Goal: Use online tool/utility: Utilize a website feature to perform a specific function

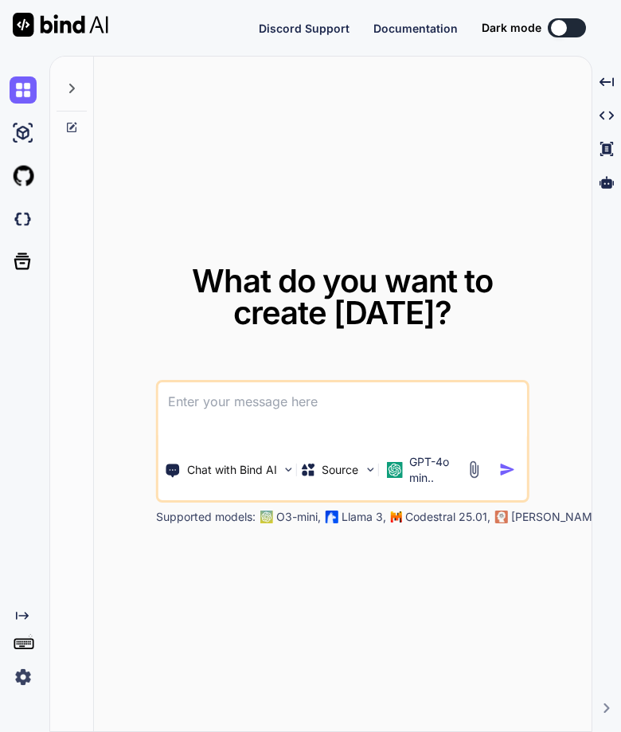
click at [19, 694] on div "Created with Pixso." at bounding box center [24, 394] width 49 height 676
click at [25, 673] on img at bounding box center [23, 676] width 27 height 27
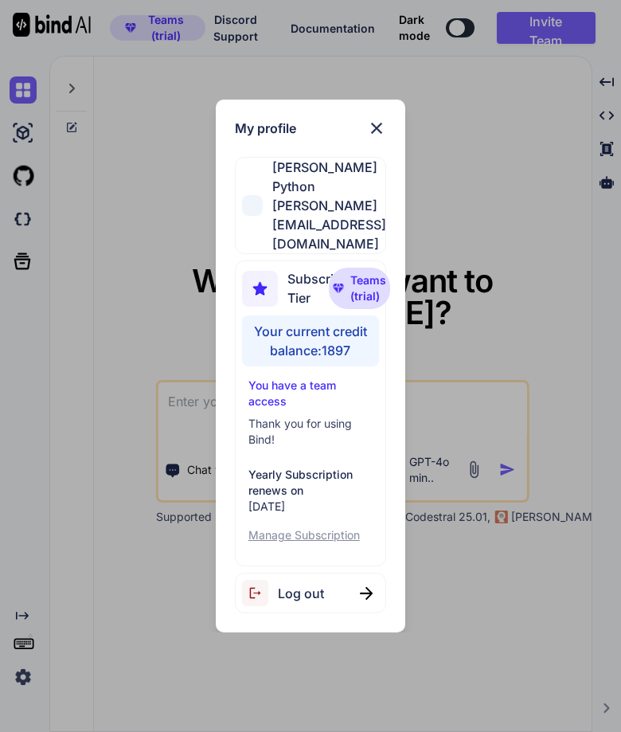
click at [123, 699] on div "My profile [PERSON_NAME] Python [PERSON_NAME][EMAIL_ADDRESS][DOMAIN_NAME] Subsc…" at bounding box center [310, 366] width 621 height 732
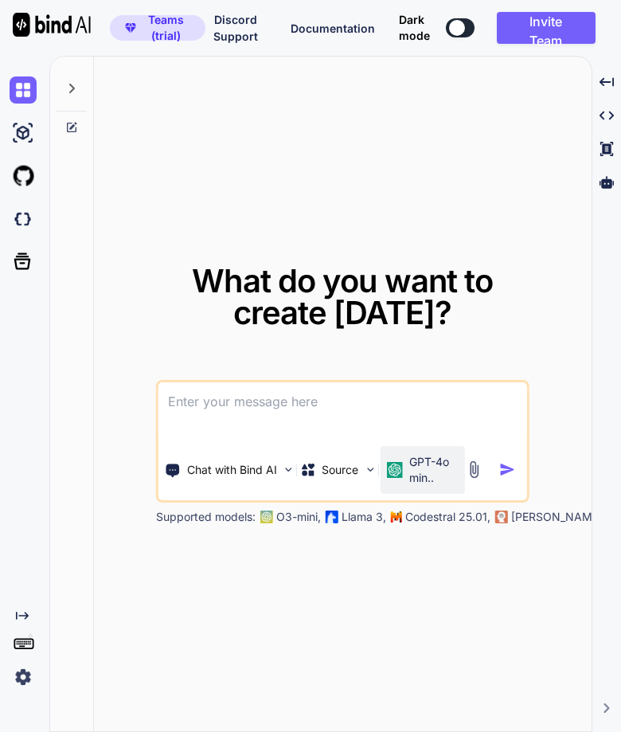
click at [420, 466] on p "GPT-4o min.." at bounding box center [433, 470] width 49 height 32
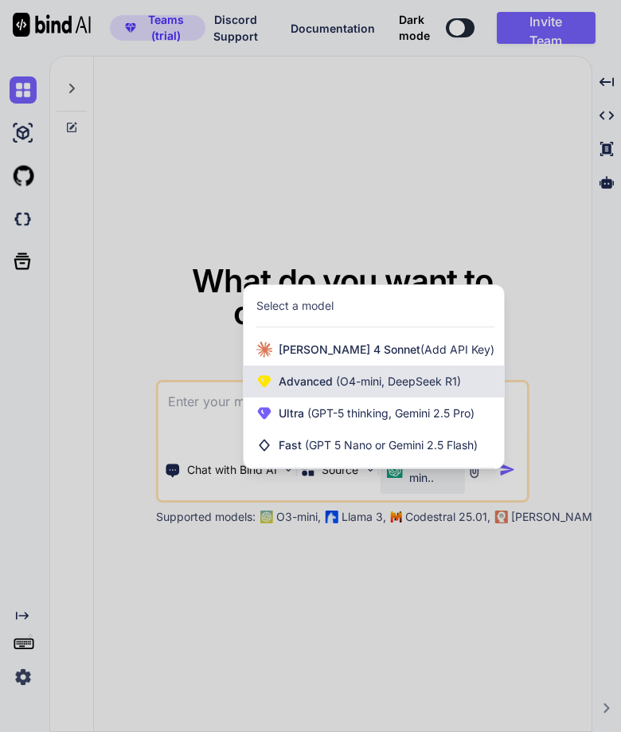
click at [389, 381] on span "(O4-mini, DeepSeek R1)" at bounding box center [397, 381] width 128 height 14
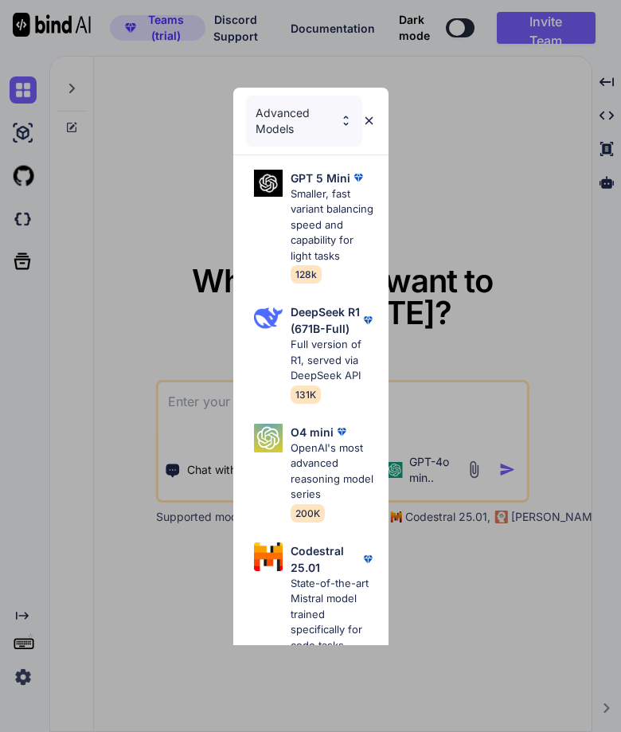
scroll to position [30, 0]
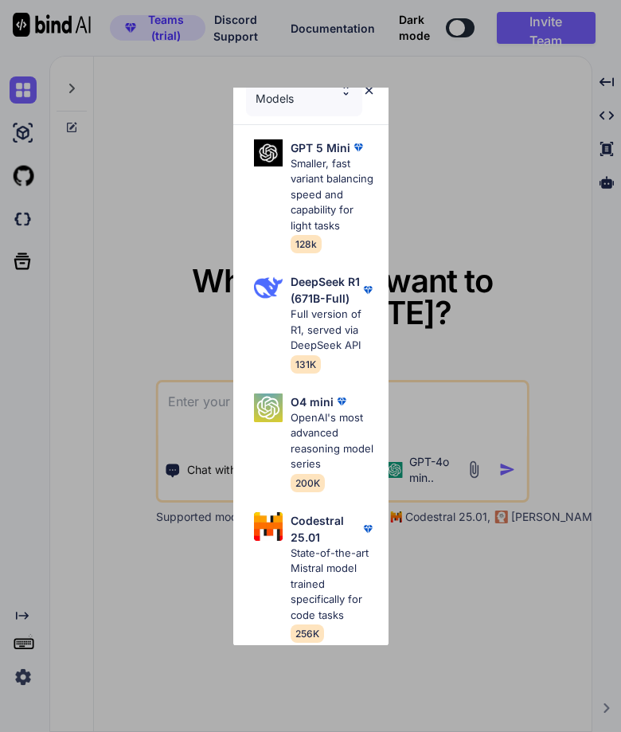
click at [295, 90] on div "Advanced Models" at bounding box center [304, 90] width 116 height 51
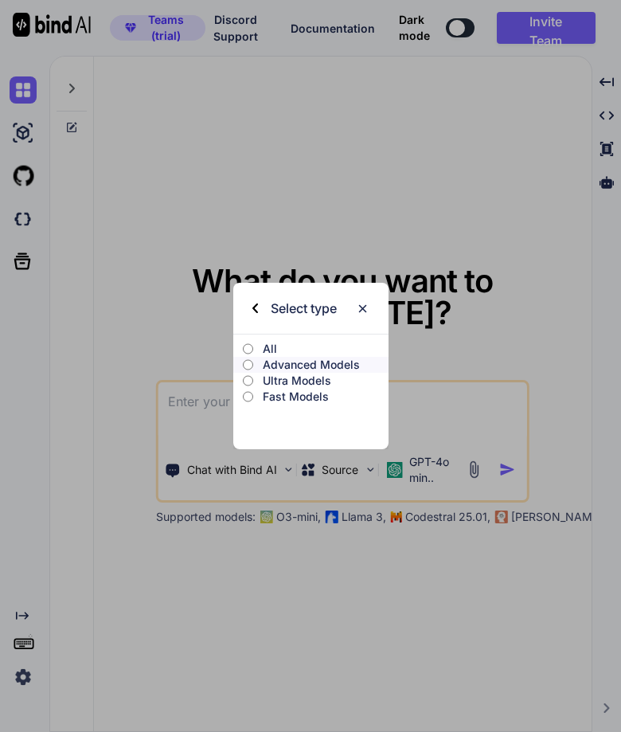
click at [283, 373] on p "Ultra Models" at bounding box center [325, 381] width 125 height 16
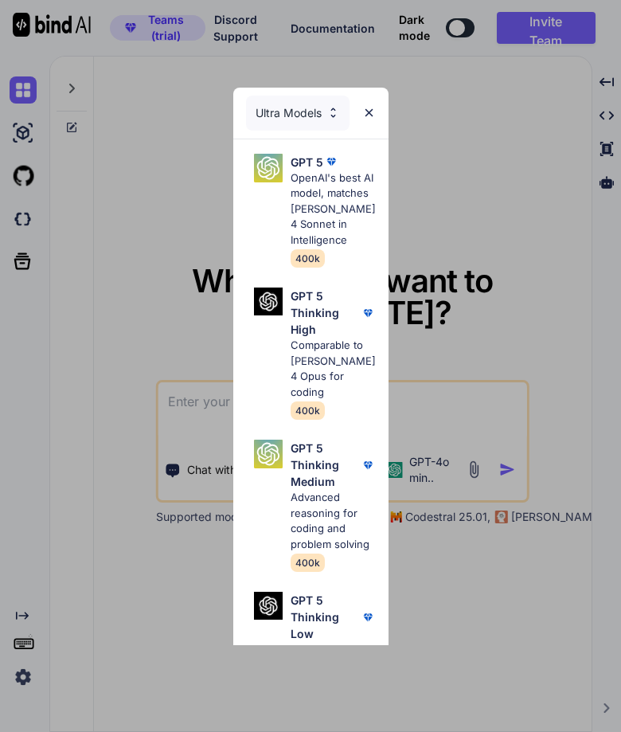
scroll to position [683, 0]
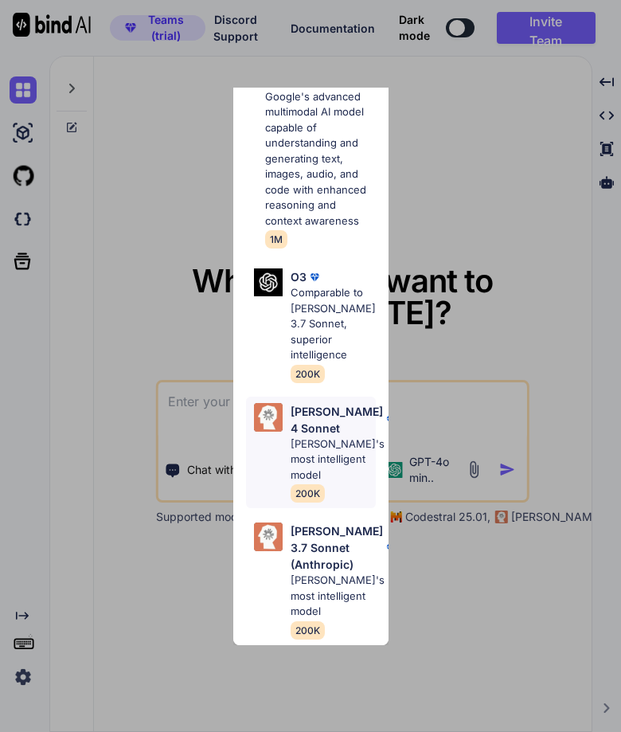
click at [303, 483] on p "[PERSON_NAME]'s most intelligent model" at bounding box center [338, 459] width 94 height 47
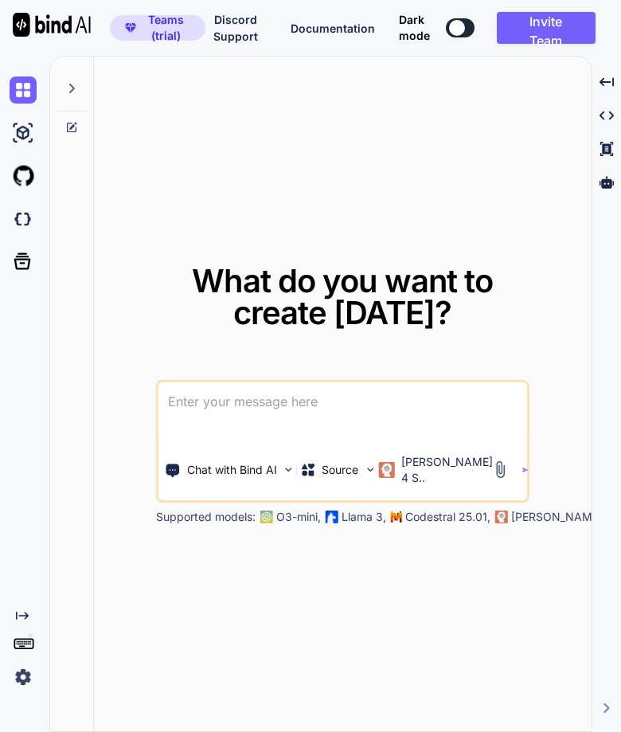
click at [248, 369] on div "What do you want to create [DATE]? Chat with Bind AI Source [PERSON_NAME] 4 S..…" at bounding box center [342, 395] width 373 height 260
click at [235, 402] on textarea at bounding box center [342, 411] width 368 height 59
type textarea "hello"
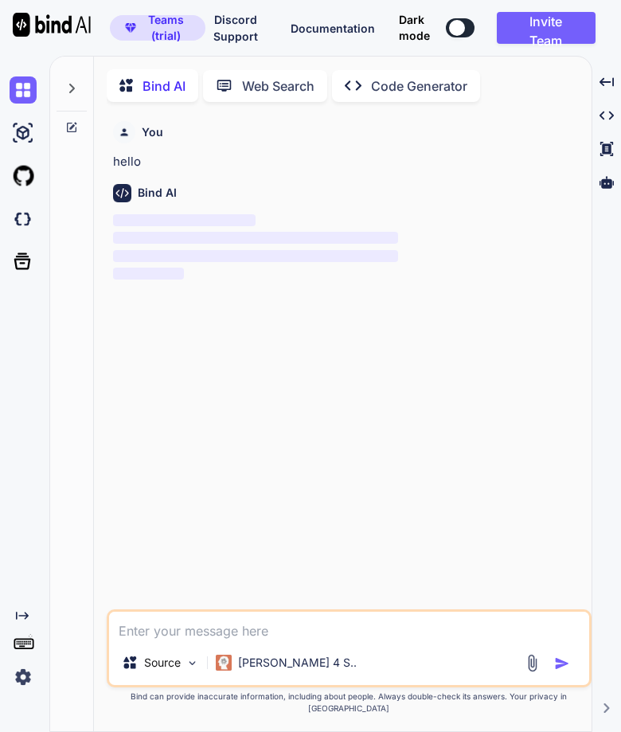
scroll to position [6, 0]
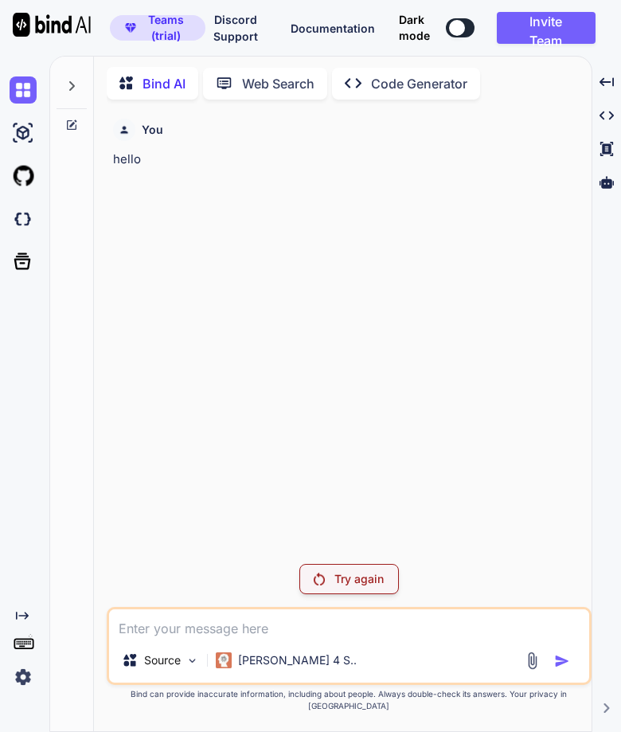
click at [365, 587] on p "Try again" at bounding box center [358, 579] width 49 height 16
click at [334, 572] on div "You hello Try again Source [PERSON_NAME] 4 S.. Created with Bind Always check i…" at bounding box center [349, 421] width 485 height 619
click at [337, 587] on p "Try again" at bounding box center [358, 579] width 49 height 16
click at [75, 74] on div at bounding box center [72, 81] width 30 height 55
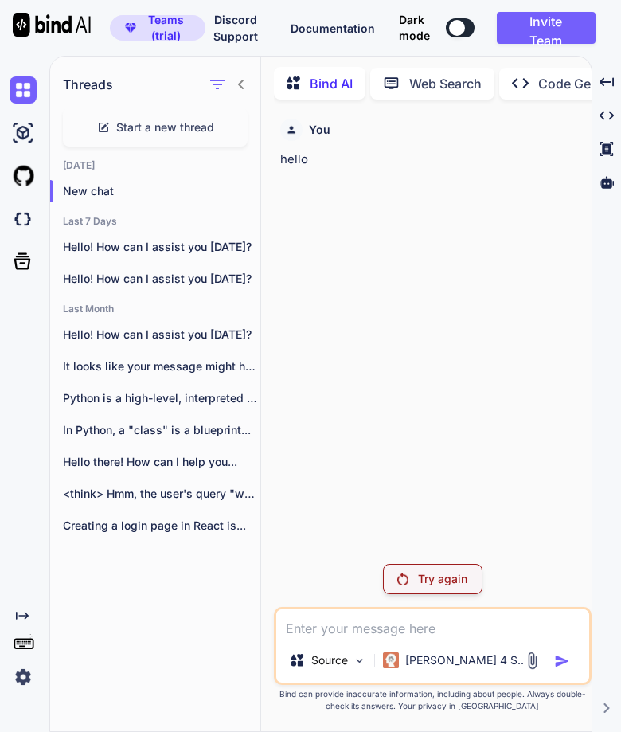
click at [459, 283] on div "You hello" at bounding box center [434, 331] width 314 height 439
click at [243, 83] on icon at bounding box center [241, 84] width 13 height 13
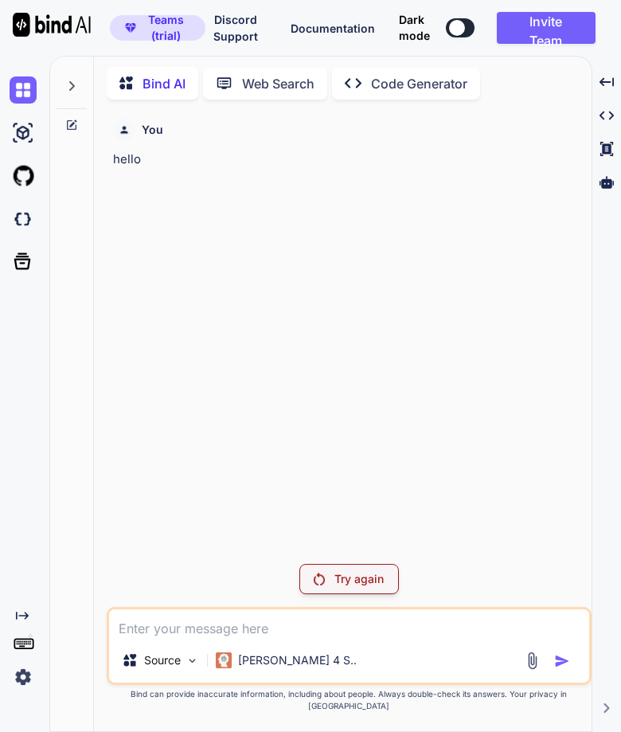
click at [25, 672] on img at bounding box center [23, 676] width 27 height 27
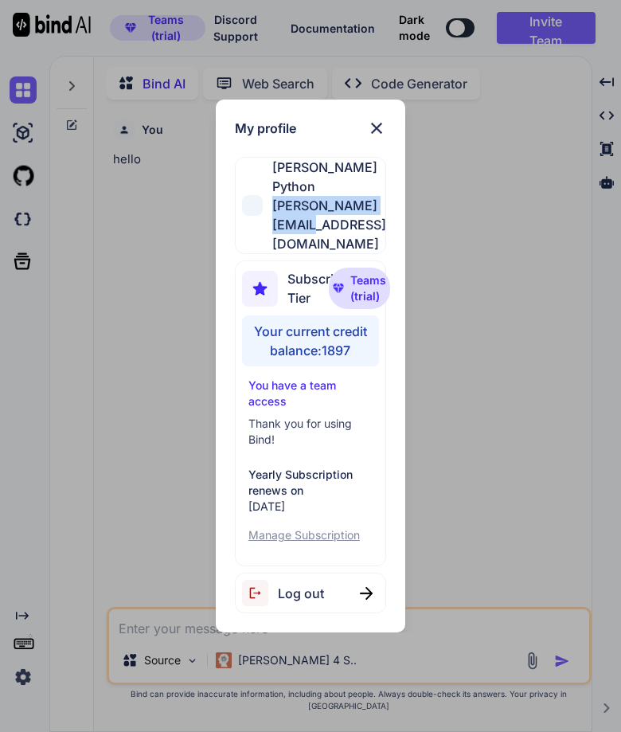
drag, startPoint x: 269, startPoint y: 209, endPoint x: 393, endPoint y: 218, distance: 124.5
click at [386, 218] on span "[PERSON_NAME][EMAIL_ADDRESS][DOMAIN_NAME]" at bounding box center [324, 224] width 123 height 57
click at [435, 230] on div "My profile [PERSON_NAME] Python [PERSON_NAME][EMAIL_ADDRESS][DOMAIN_NAME] Subsc…" at bounding box center [310, 366] width 621 height 732
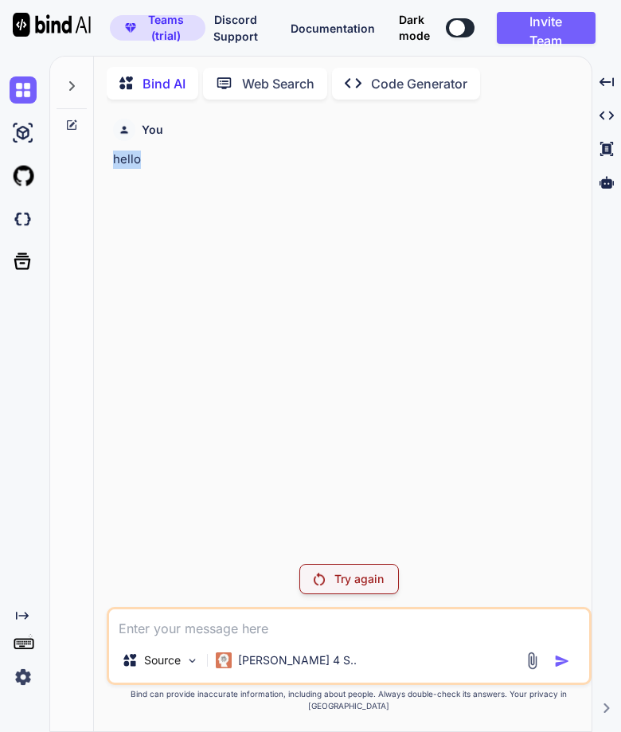
drag, startPoint x: 112, startPoint y: 154, endPoint x: 161, endPoint y: 162, distance: 49.2
click at [161, 162] on div "You hello Try again Source [PERSON_NAME] 4 S.. Created with Bind Always check i…" at bounding box center [349, 421] width 485 height 619
click at [347, 580] on div "Try again" at bounding box center [349, 579] width 100 height 30
drag, startPoint x: 280, startPoint y: 567, endPoint x: 461, endPoint y: 598, distance: 183.3
click at [461, 598] on div "You hello Try again Source [PERSON_NAME] 4 S.. Created with Bind Always check i…" at bounding box center [349, 421] width 485 height 619
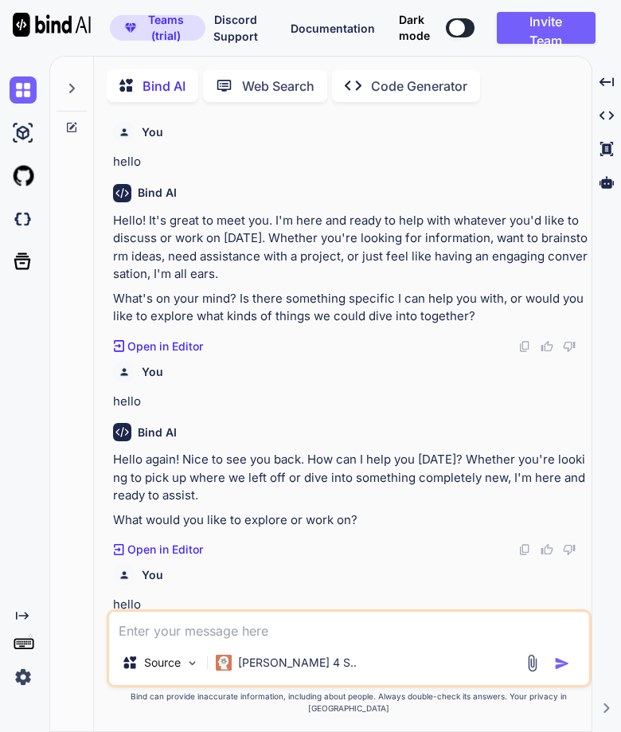
type textarea "x"
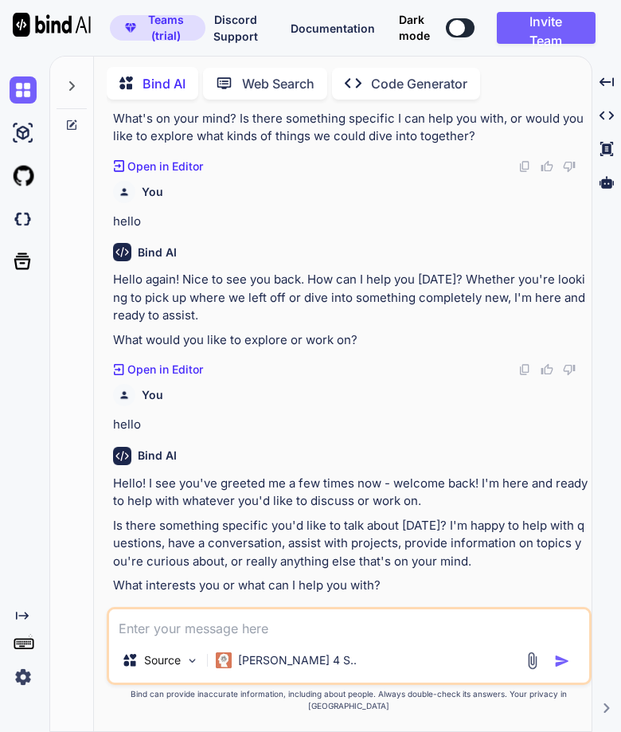
scroll to position [182, 0]
